Goal: Information Seeking & Learning: Learn about a topic

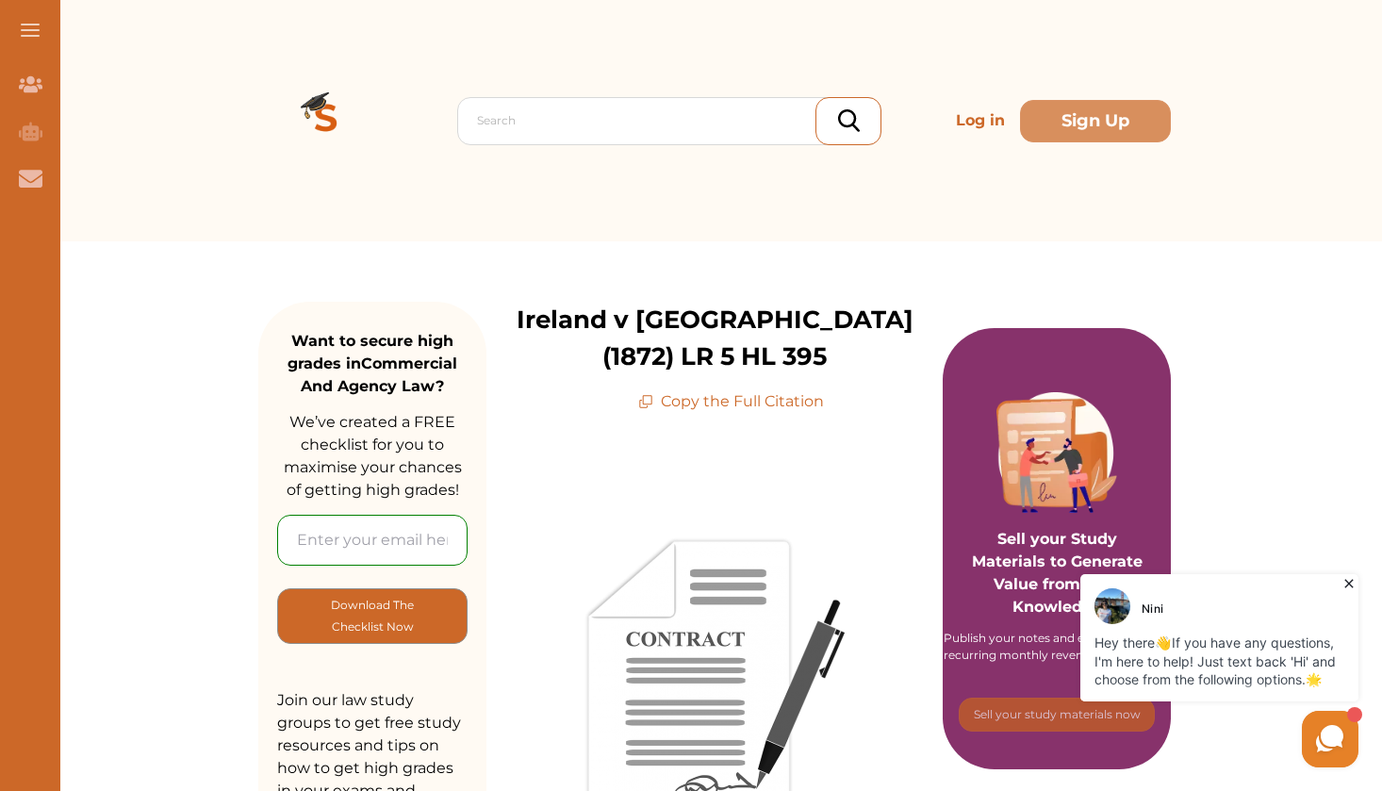
click at [308, 108] on img at bounding box center [326, 121] width 136 height 136
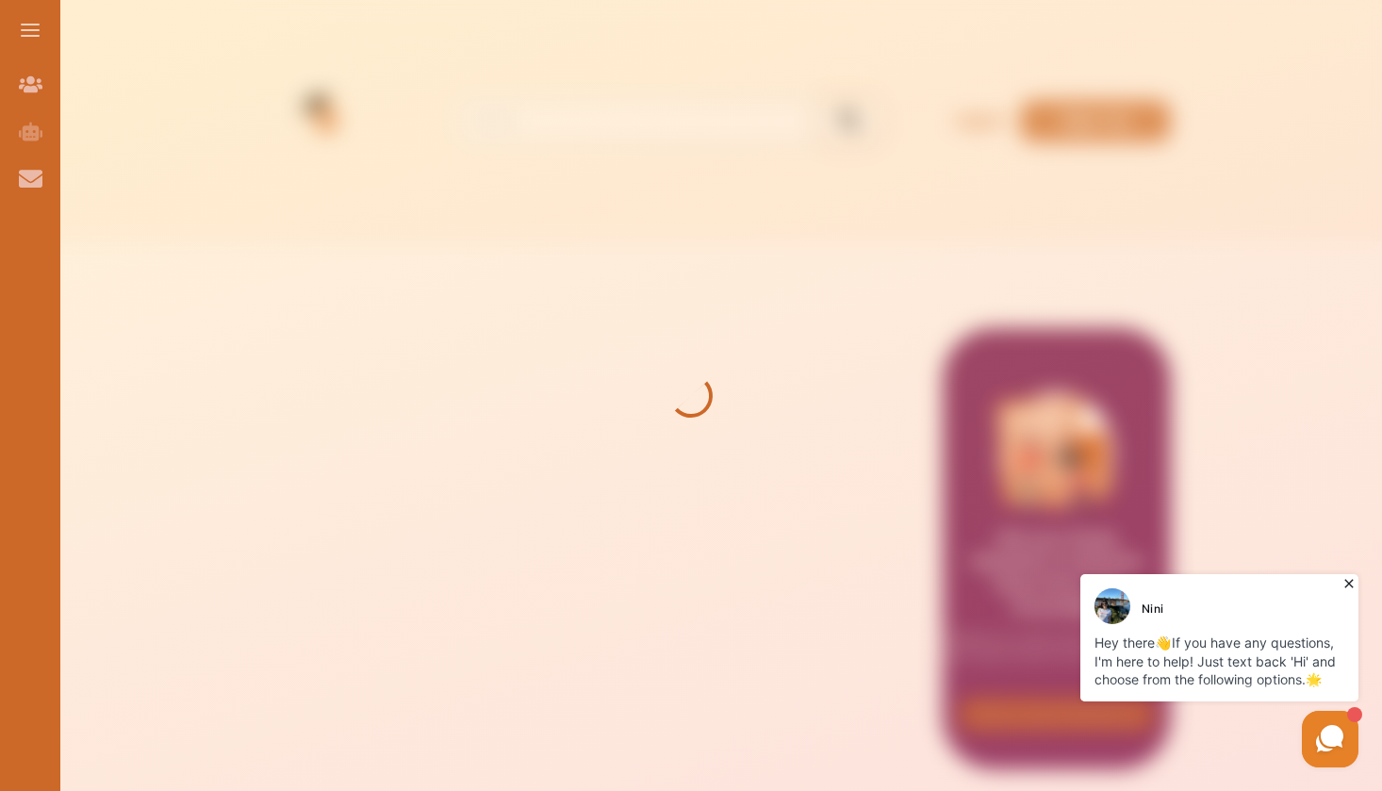
click at [1346, 582] on icon at bounding box center [1348, 583] width 19 height 19
click at [1350, 582] on icon at bounding box center [1348, 583] width 19 height 19
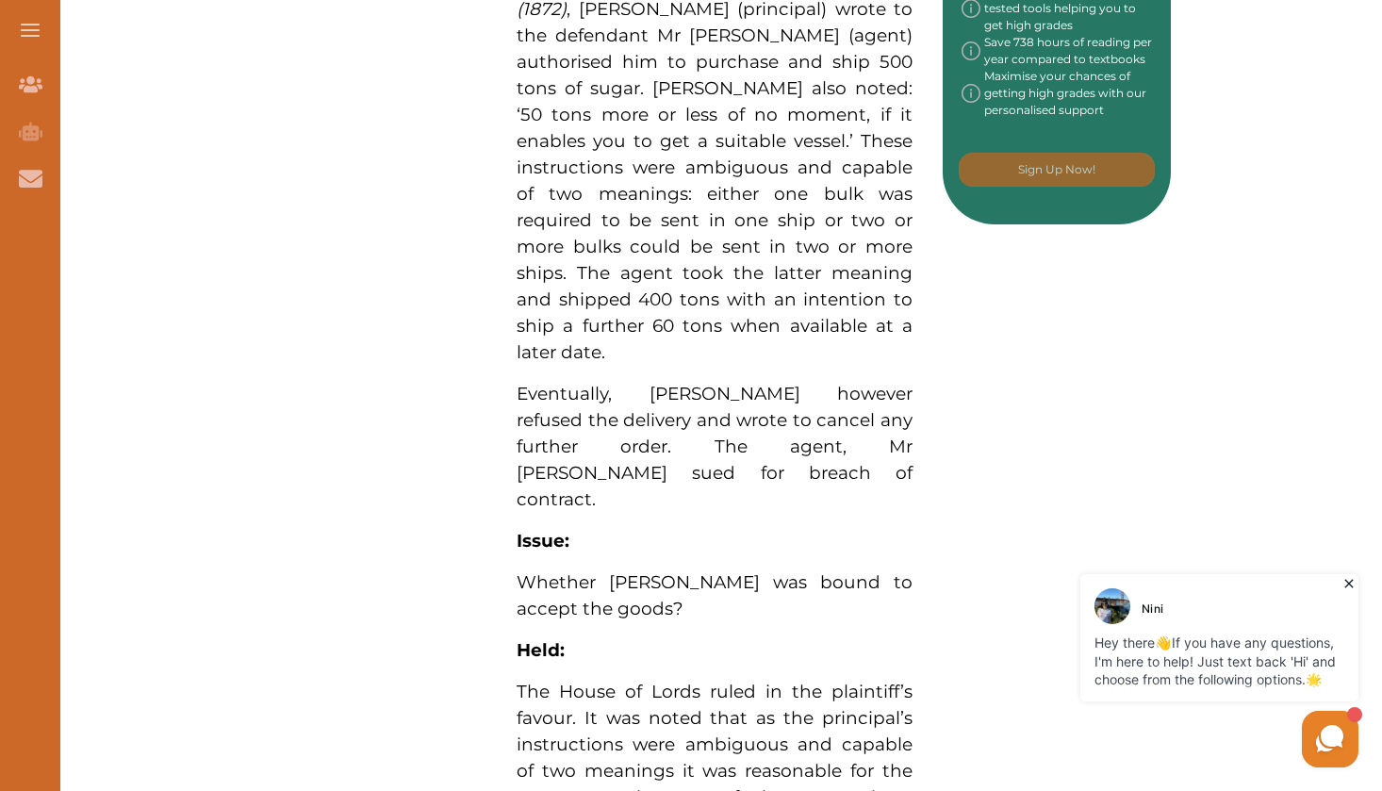
scroll to position [1112, 0]
